Goal: Check status: Check status

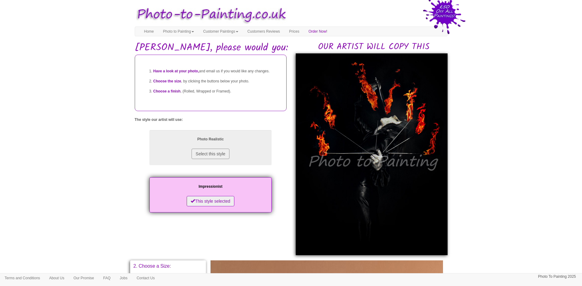
click at [476, 108] on body "Your painting - risk free Toggle navigation Menu Home Photo to Painting Photo t…" at bounding box center [291, 260] width 582 height 515
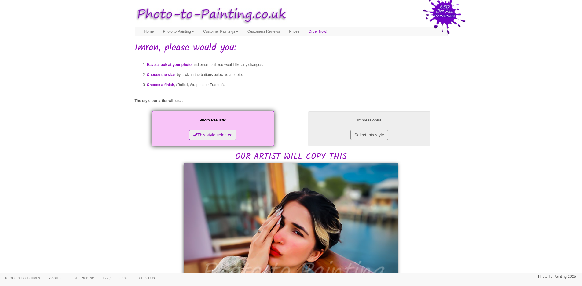
scroll to position [122, 0]
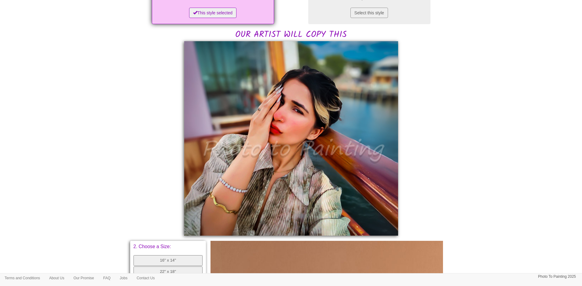
click at [501, 182] on body "Your painting - risk free Toggle navigation Menu Home Photo to Painting Photo t…" at bounding box center [291, 190] width 582 height 618
click at [509, 93] on body "Your painting - risk free Toggle navigation Menu Home Photo to Painting Photo t…" at bounding box center [291, 190] width 582 height 618
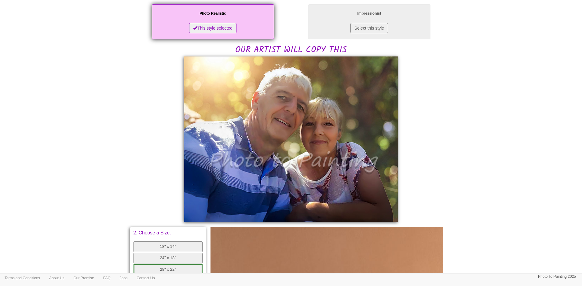
scroll to position [122, 0]
